Goal: Information Seeking & Learning: Stay updated

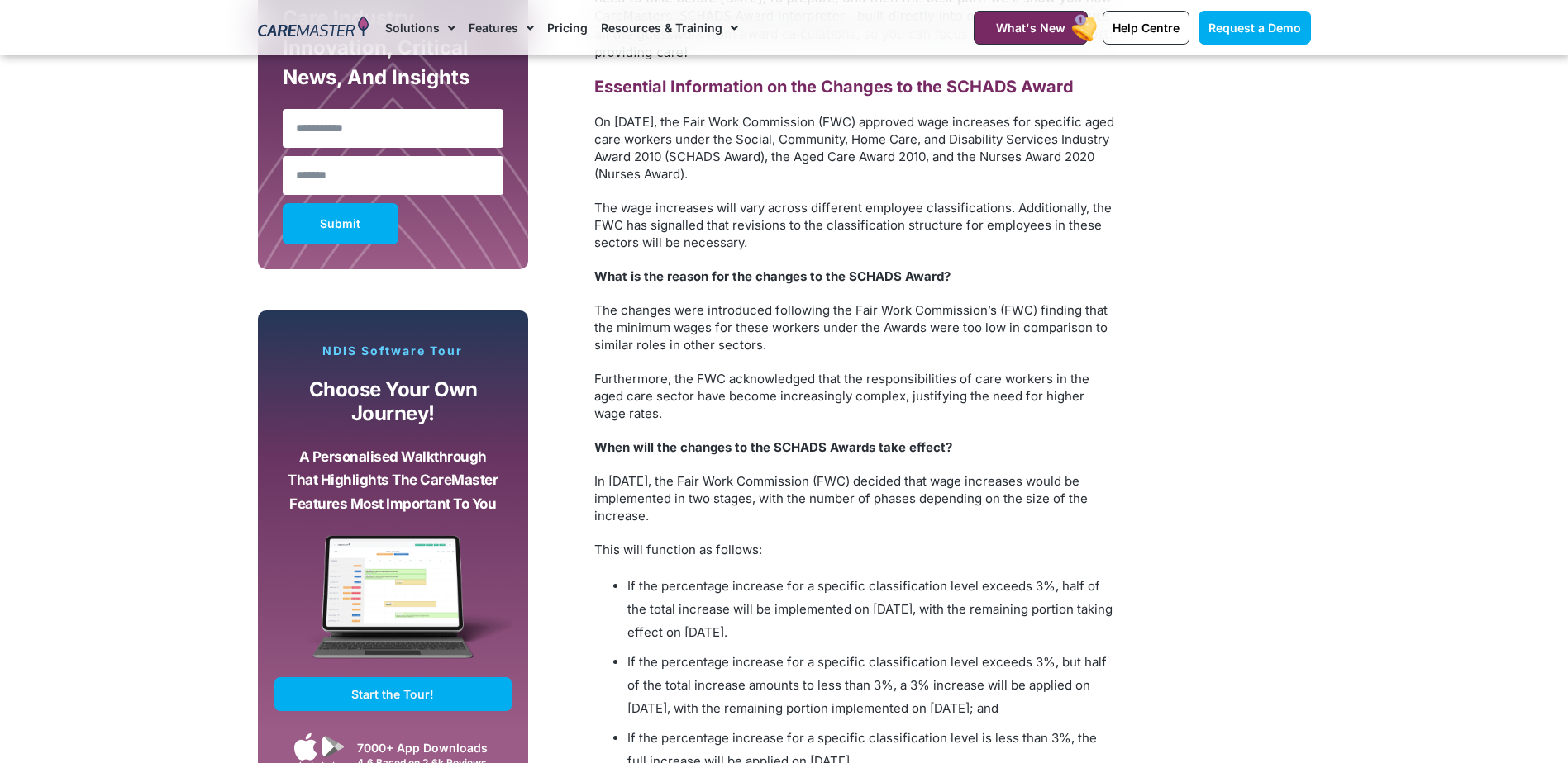
scroll to position [1239, 0]
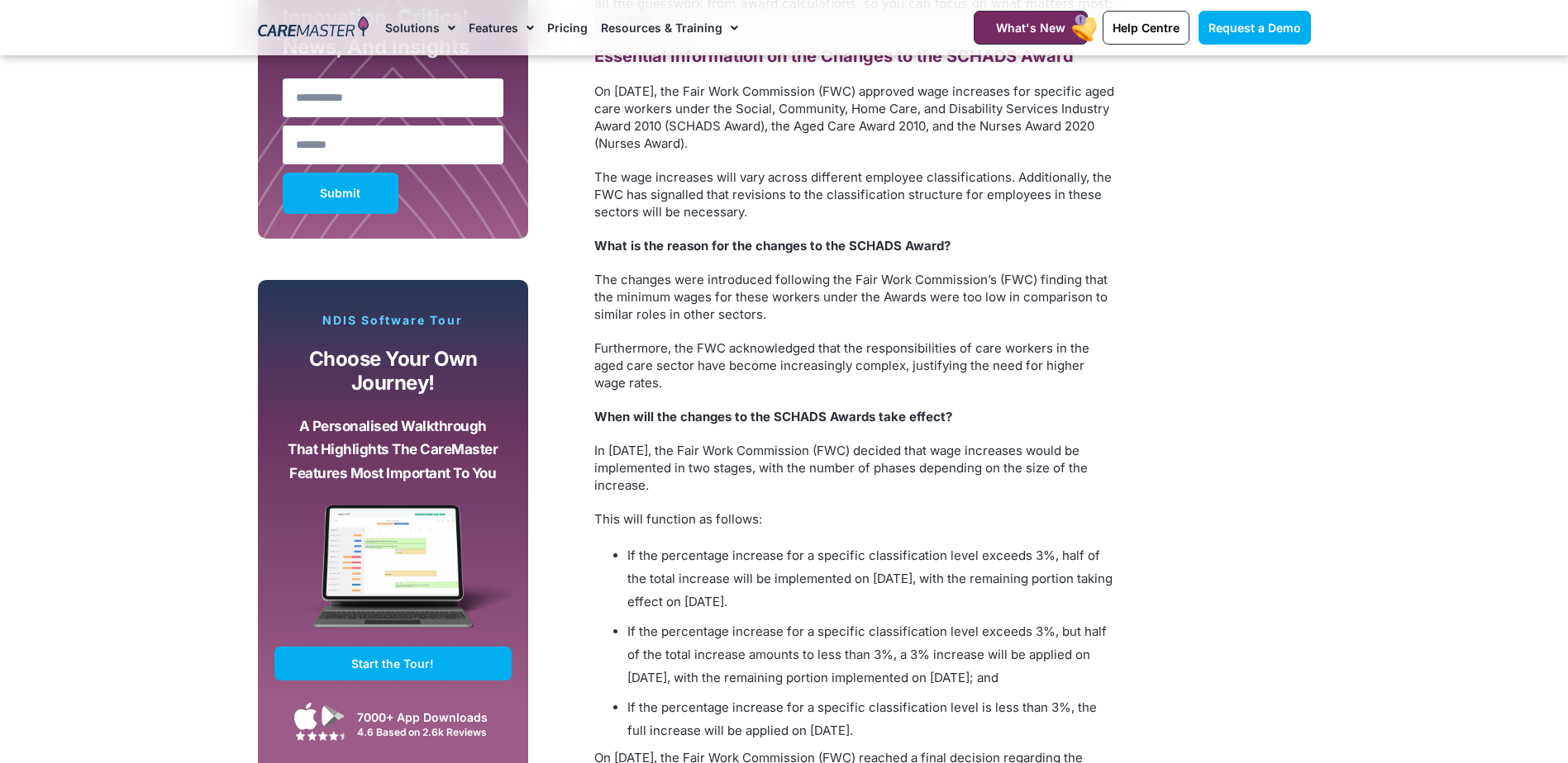
scroll to position [1818, 0]
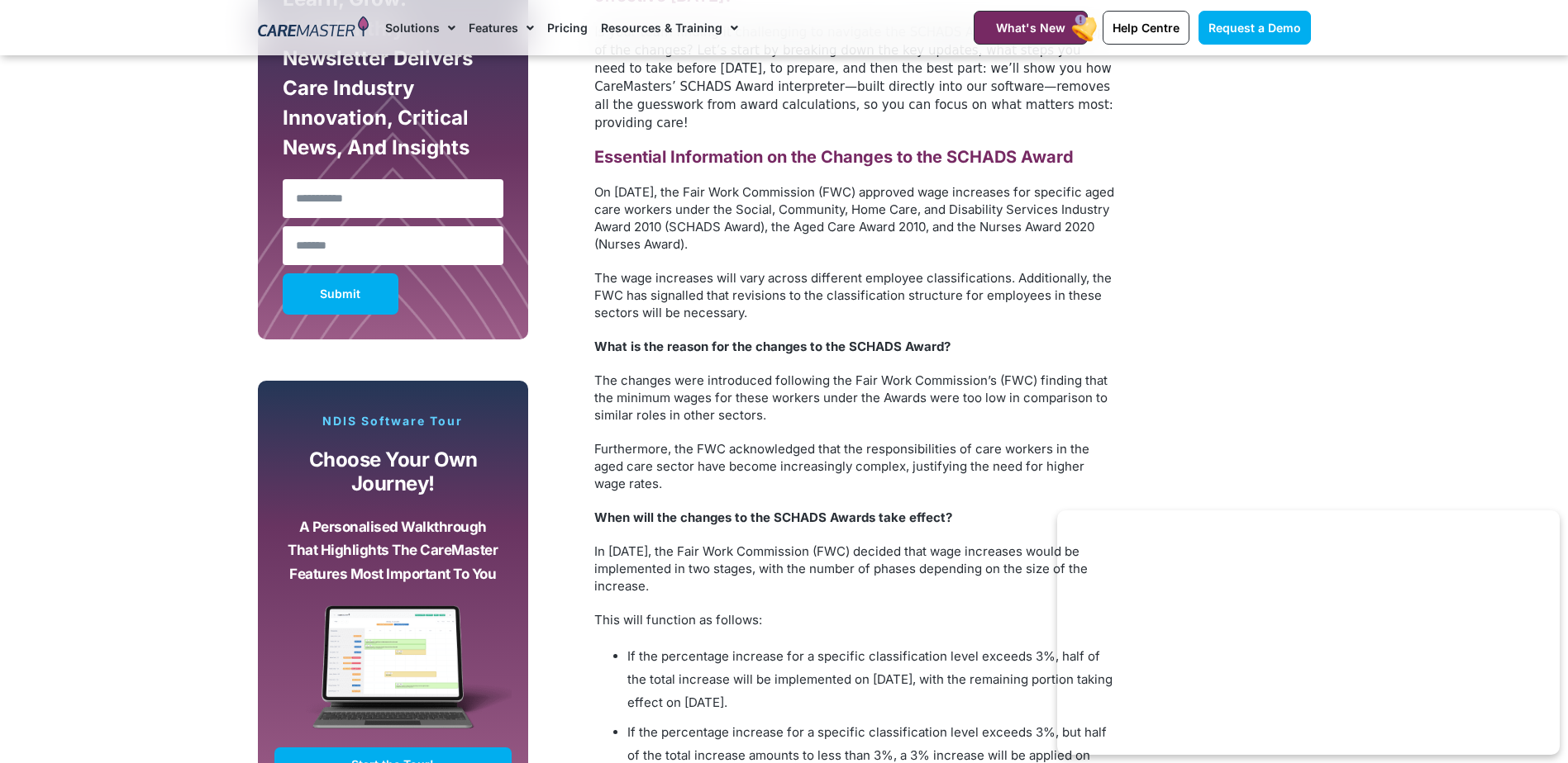
scroll to position [909, 0]
